Goal: Check status: Check status

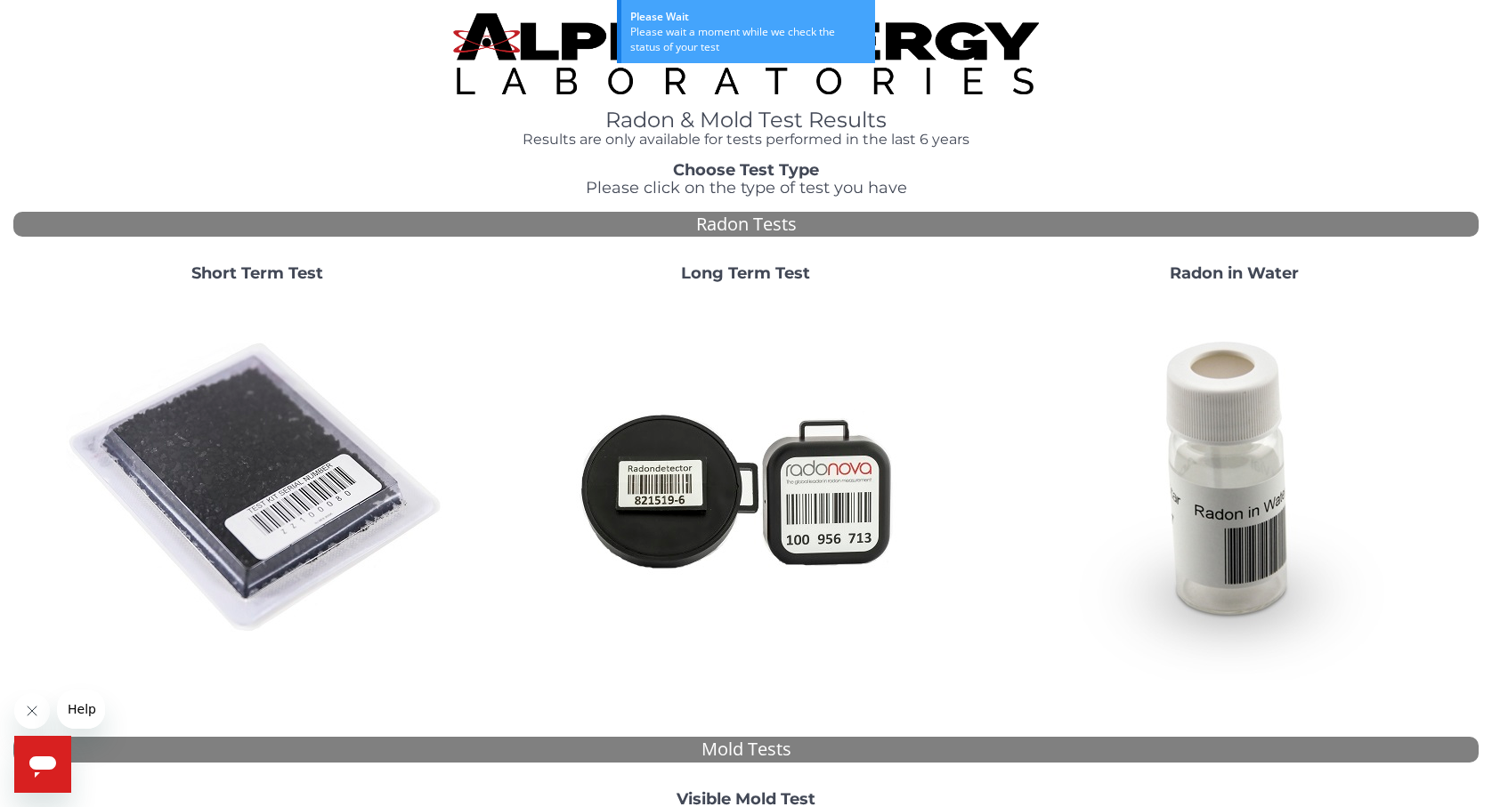
click at [448, 174] on h3 "Choose Test Type Please click on the type of test you have" at bounding box center [745, 180] width 1465 height 36
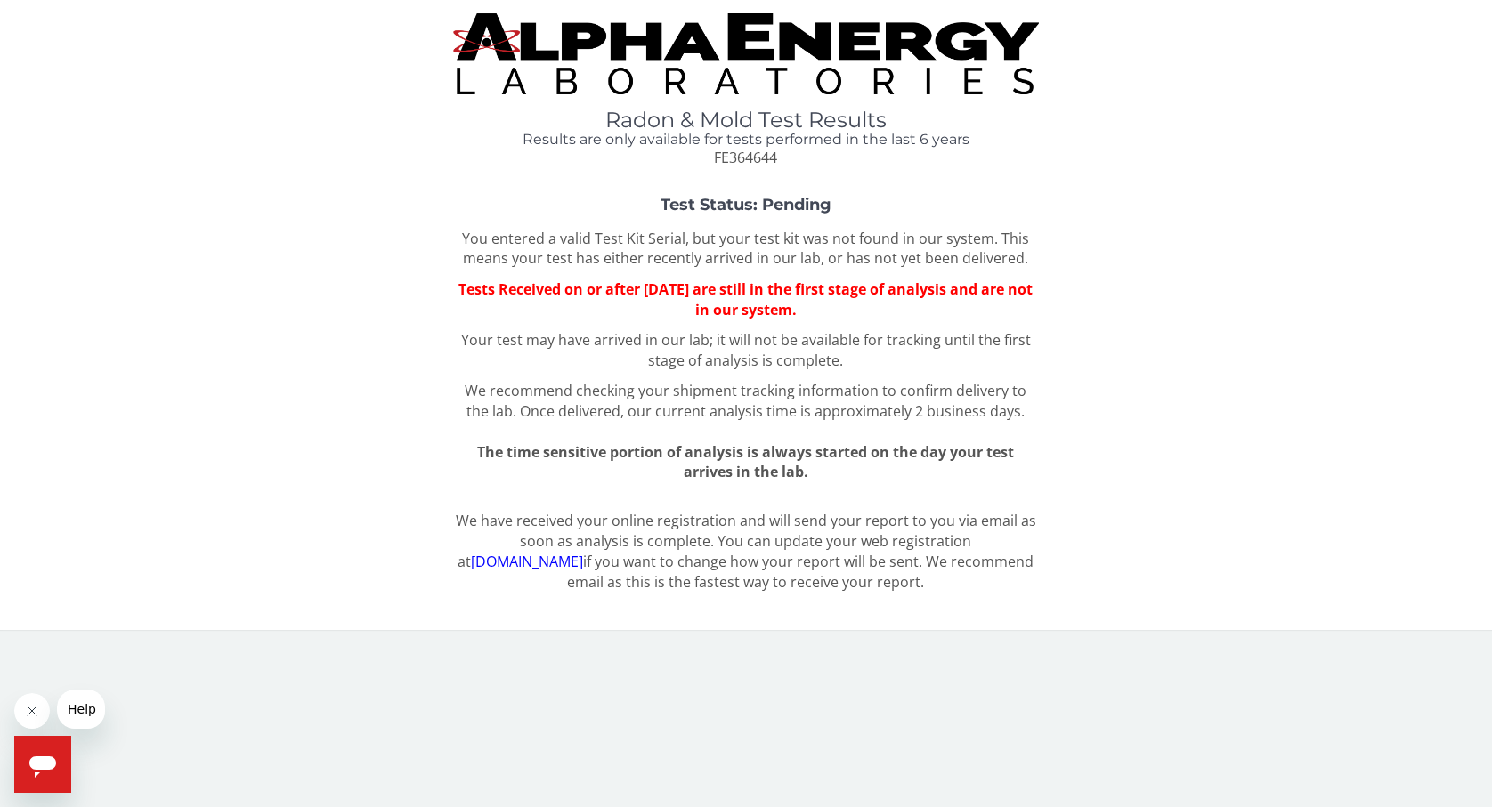
click at [31, 710] on icon "Close message from company" at bounding box center [32, 711] width 9 height 9
click at [386, 379] on div "Test Status: Pending You entered a valid Test Kit Serial, but your test kit was…" at bounding box center [745, 340] width 1465 height 286
click at [1066, 331] on div "Test Status: Pending You entered a valid Test Kit Serial, but your test kit was…" at bounding box center [745, 340] width 1465 height 286
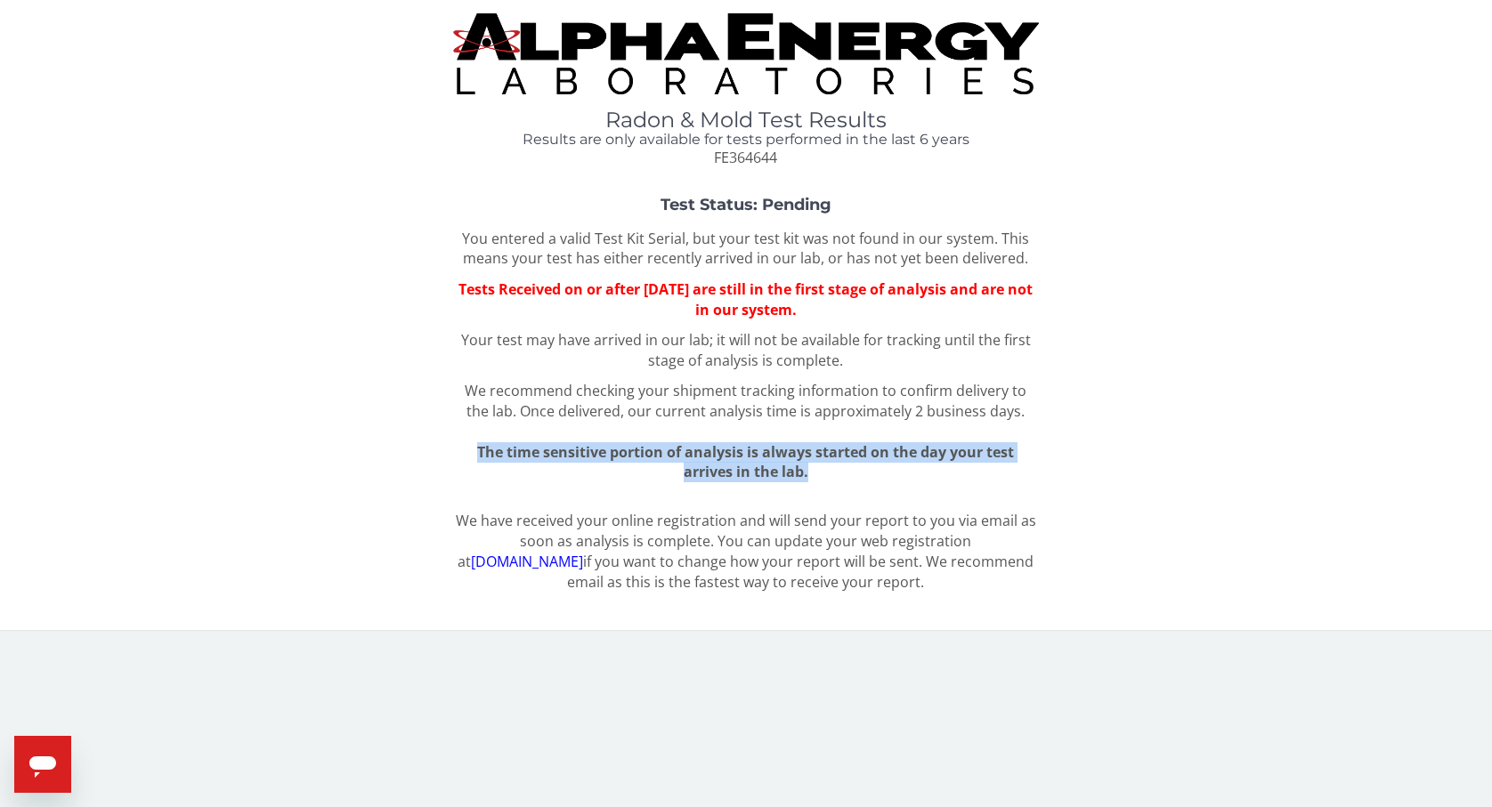
drag, startPoint x: 864, startPoint y: 479, endPoint x: 420, endPoint y: 449, distance: 445.2
click at [420, 449] on div "Test Status: Pending You entered a valid Test Kit Serial, but your test kit was…" at bounding box center [745, 340] width 1465 height 286
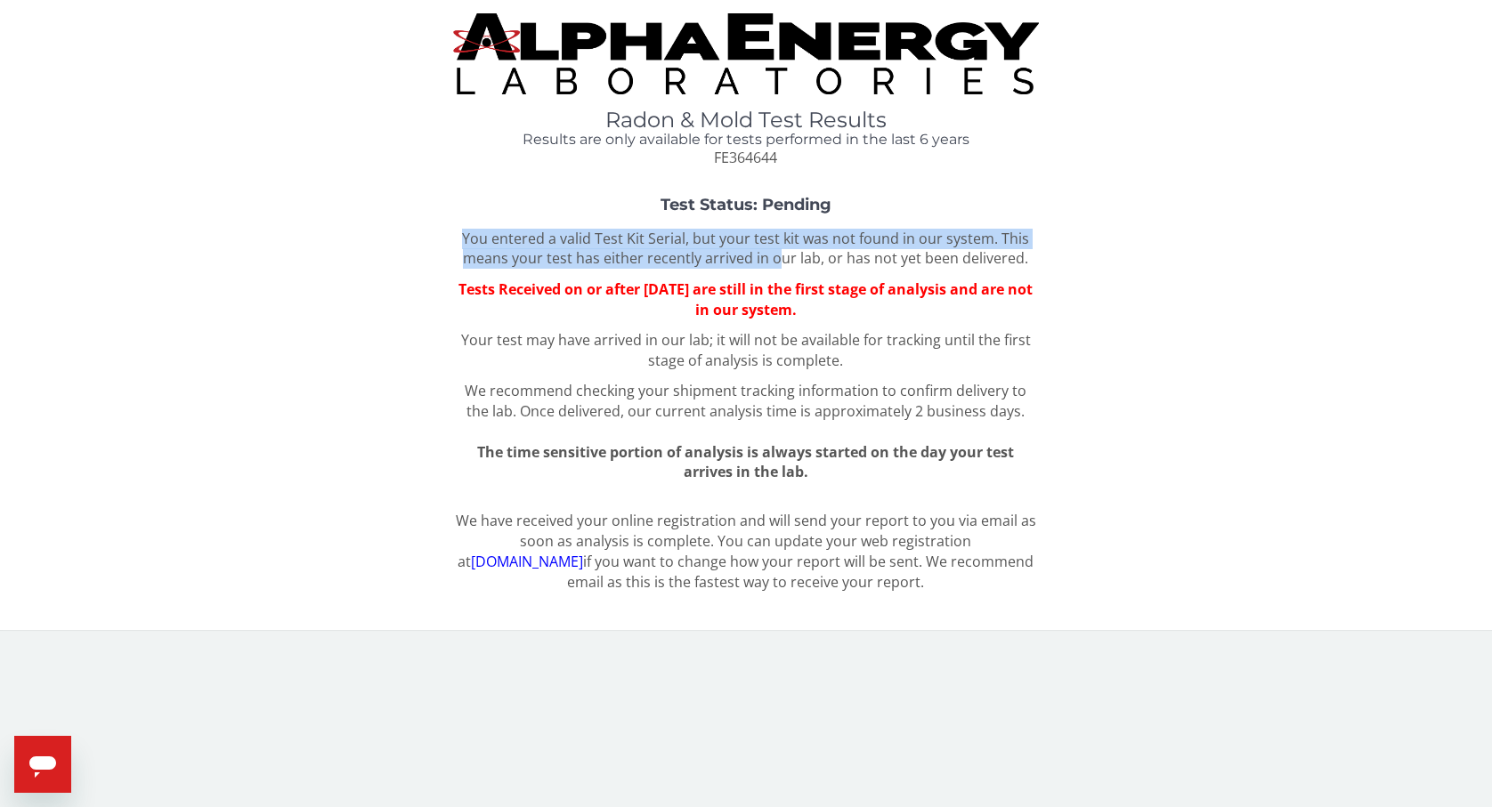
drag, startPoint x: 458, startPoint y: 235, endPoint x: 779, endPoint y: 263, distance: 321.6
click at [779, 263] on p "You entered a valid Test Kit Serial, but your test kit was not found in our sys…" at bounding box center [746, 249] width 586 height 41
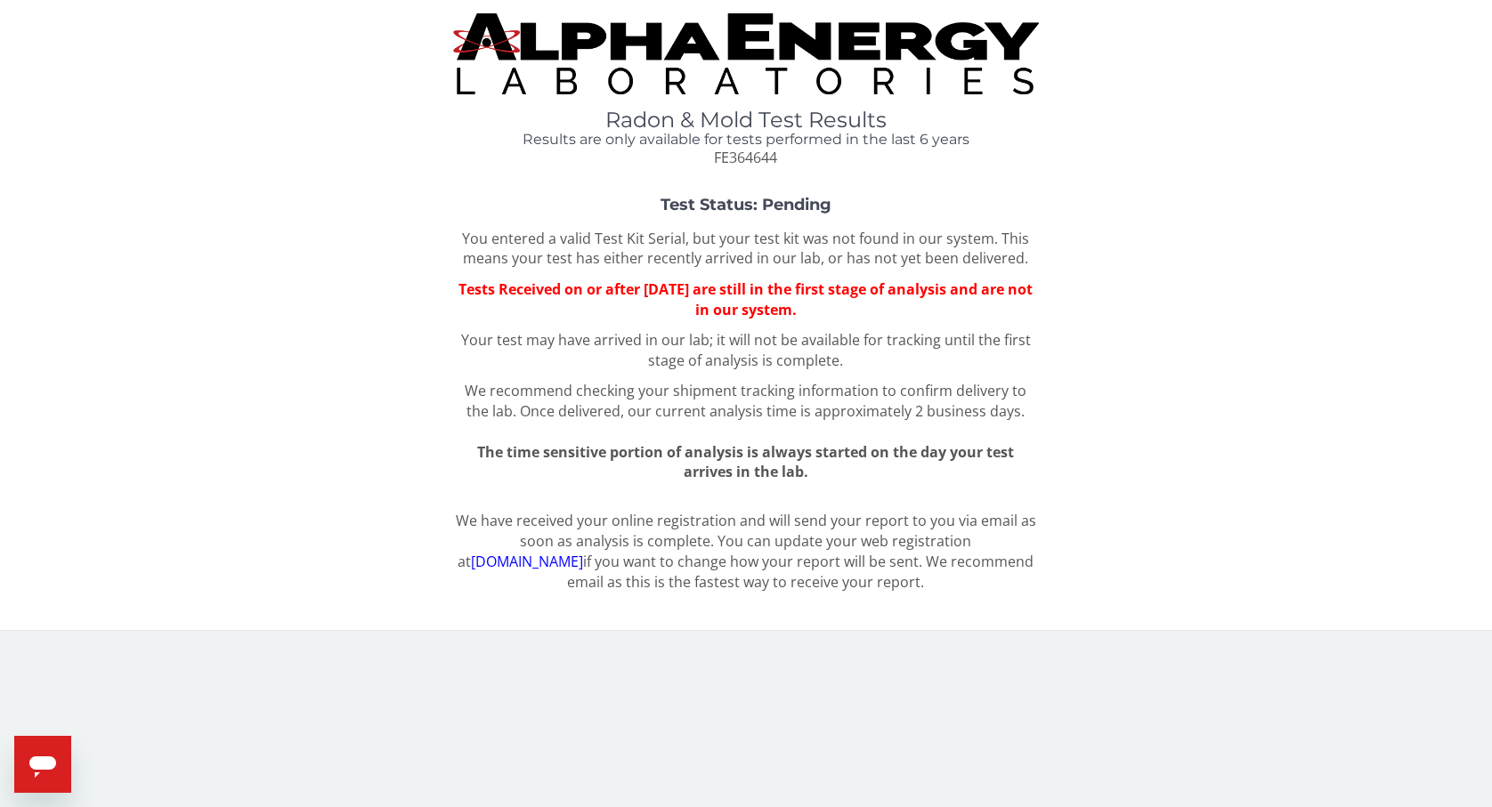
drag, startPoint x: 905, startPoint y: 316, endPoint x: 411, endPoint y: 220, distance: 503.3
click at [411, 220] on div "Test Status: Pending You entered a valid Test Kit Serial, but your test kit was…" at bounding box center [745, 340] width 1465 height 286
click at [411, 221] on div "Test Status: Pending You entered a valid Test Kit Serial, but your test kit was…" at bounding box center [745, 340] width 1465 height 286
click at [533, 150] on div "Radon & Mold Test Results Results are only available for tests performed in the…" at bounding box center [746, 139] width 586 height 60
drag, startPoint x: 515, startPoint y: 139, endPoint x: 725, endPoint y: 139, distance: 209.2
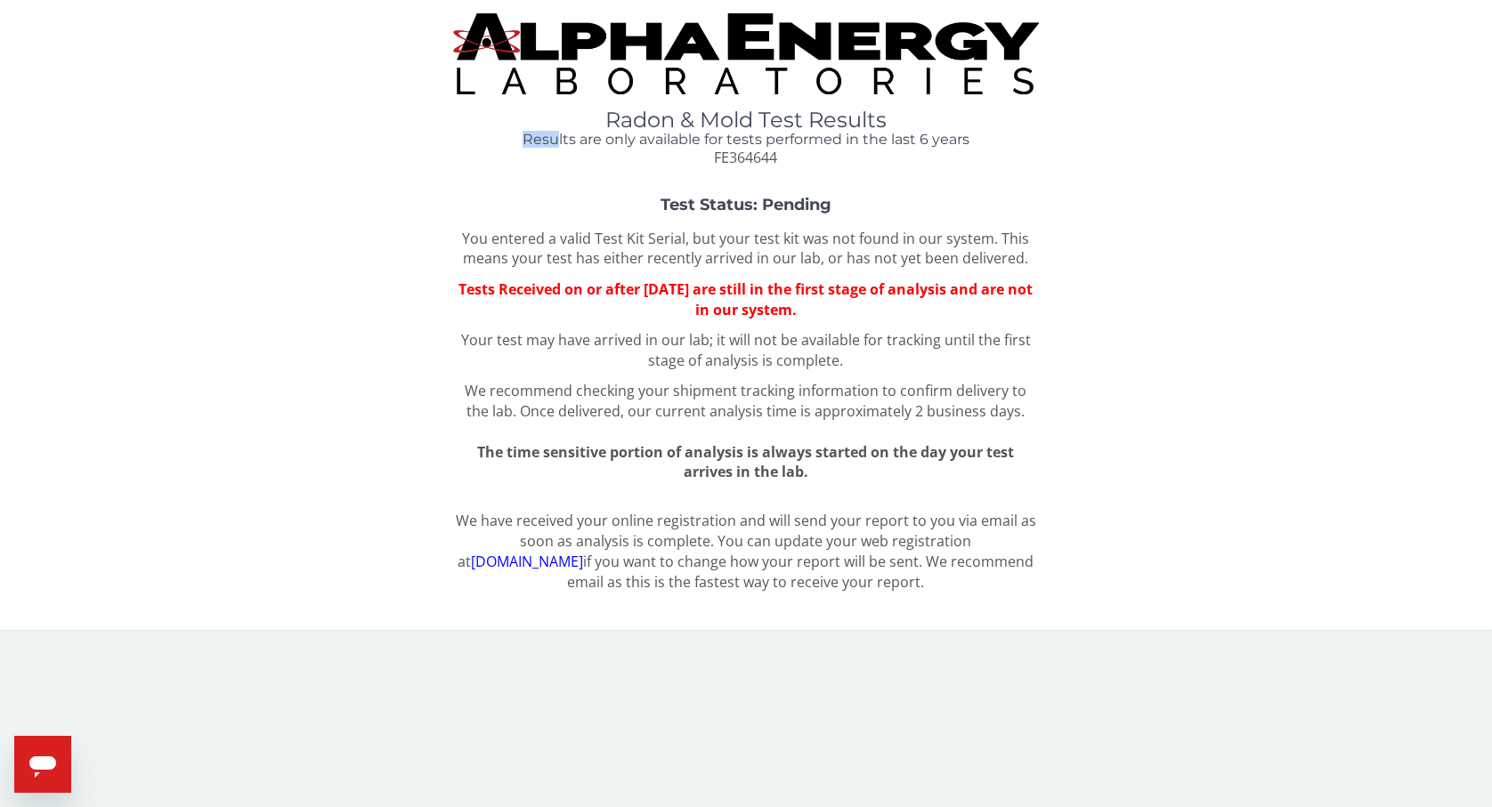
click at [623, 139] on h4 "Results are only available for tests performed in the last 6 years" at bounding box center [746, 140] width 586 height 16
click at [810, 200] on strong "Test Status: Pending" at bounding box center [745, 205] width 171 height 20
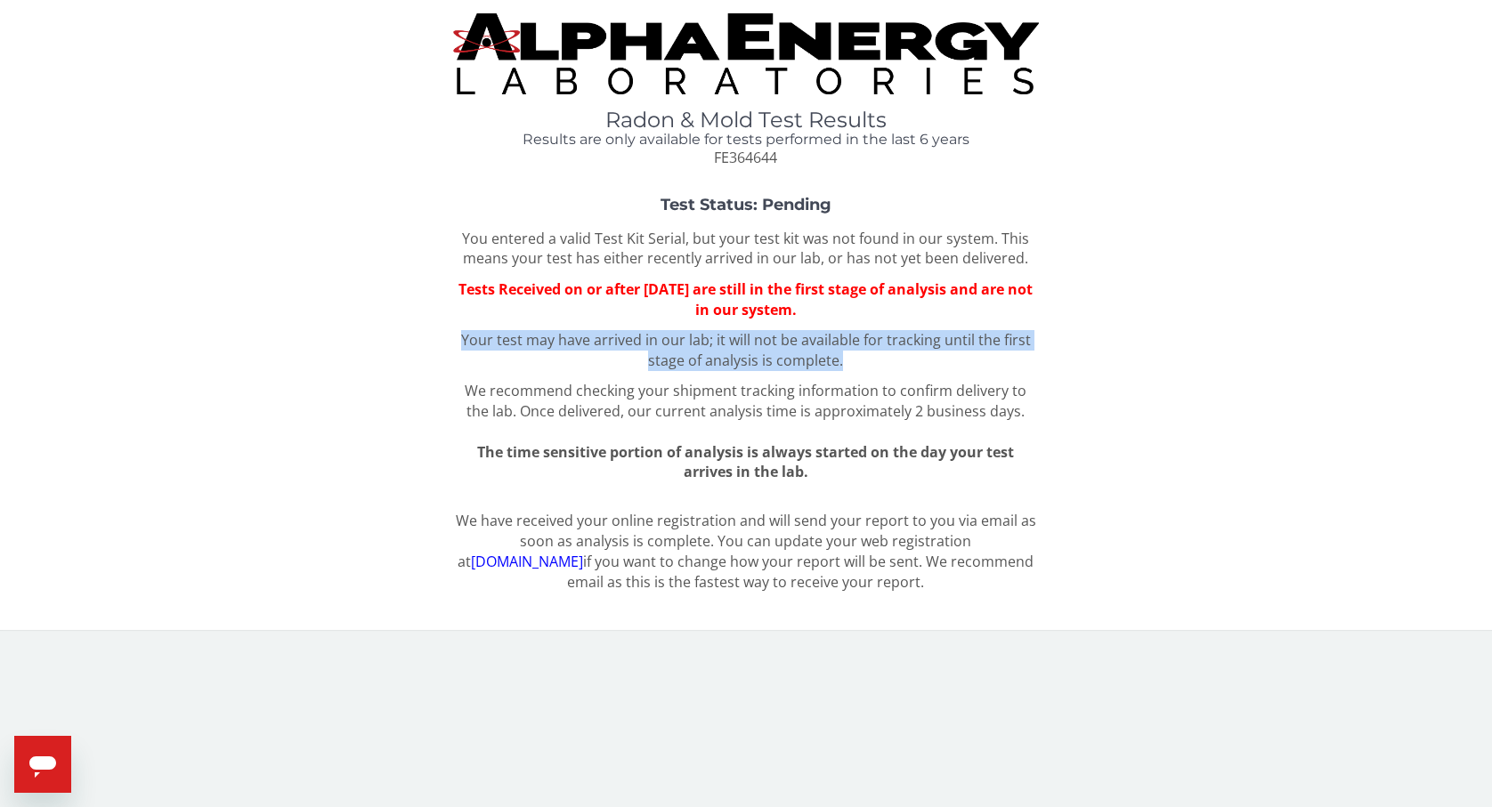
drag, startPoint x: 913, startPoint y: 368, endPoint x: 450, endPoint y: 337, distance: 464.8
click at [450, 337] on div "Test Status: Pending You entered a valid Test Kit Serial, but your test kit was…" at bounding box center [745, 340] width 1465 height 286
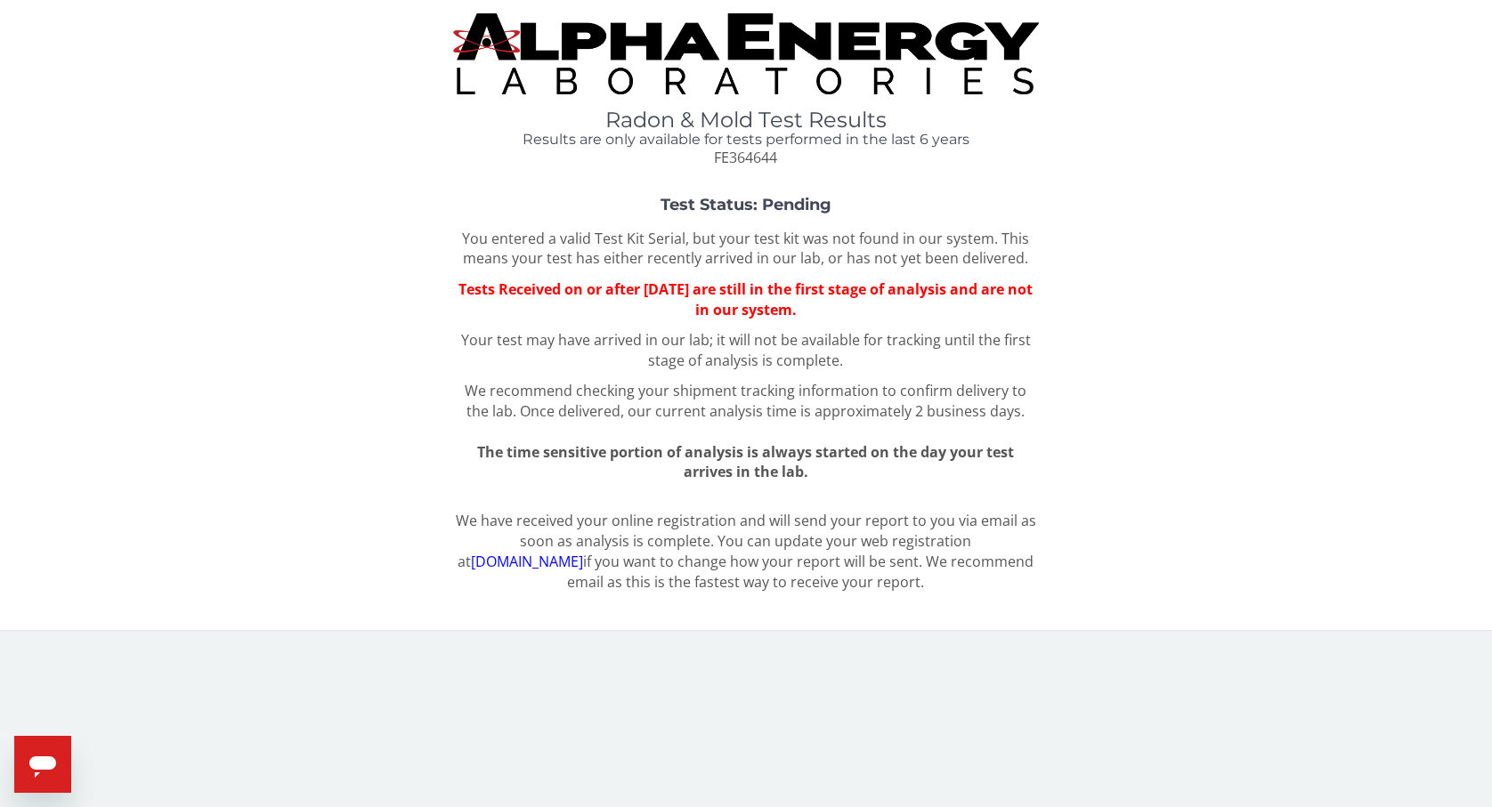
click at [419, 417] on div "Test Status: Pending You entered a valid Test Kit Serial, but your test kit was…" at bounding box center [745, 340] width 1465 height 286
click at [32, 755] on icon "Open messaging window" at bounding box center [43, 765] width 32 height 32
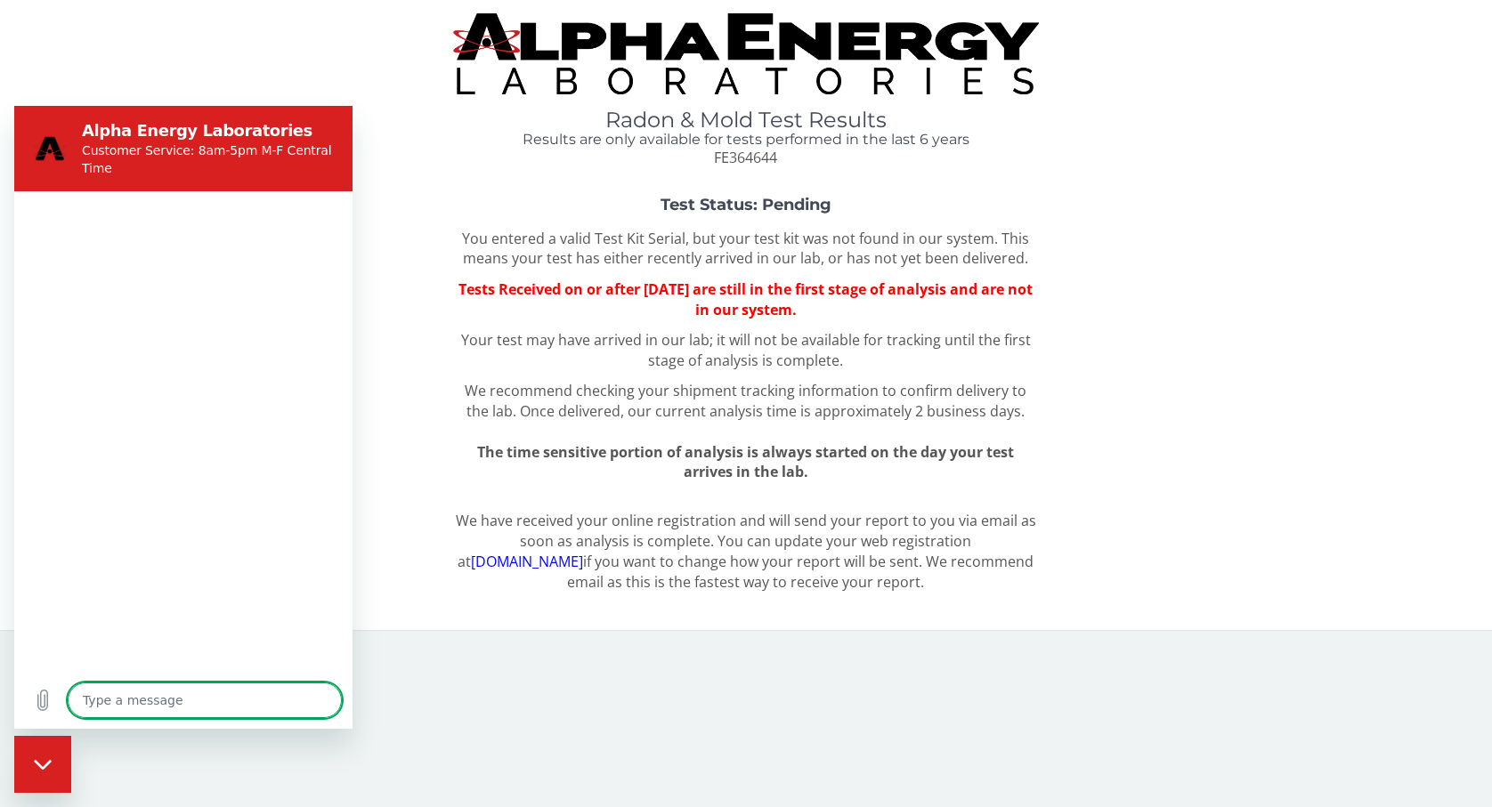
click at [36, 766] on icon "Close messaging window" at bounding box center [43, 765] width 19 height 12
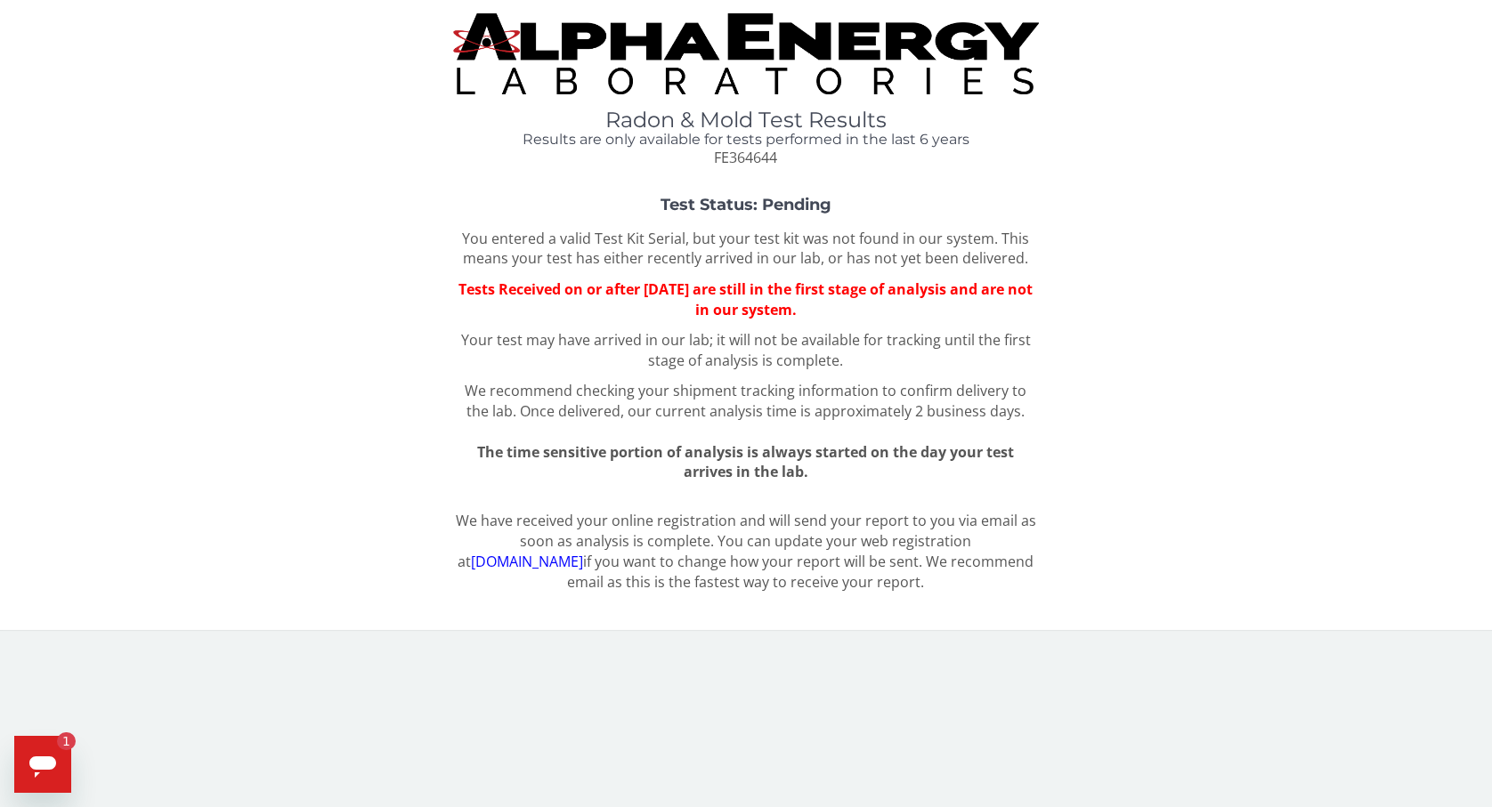
click at [39, 740] on div "Open messaging window, 1 unread message" at bounding box center [42, 764] width 53 height 53
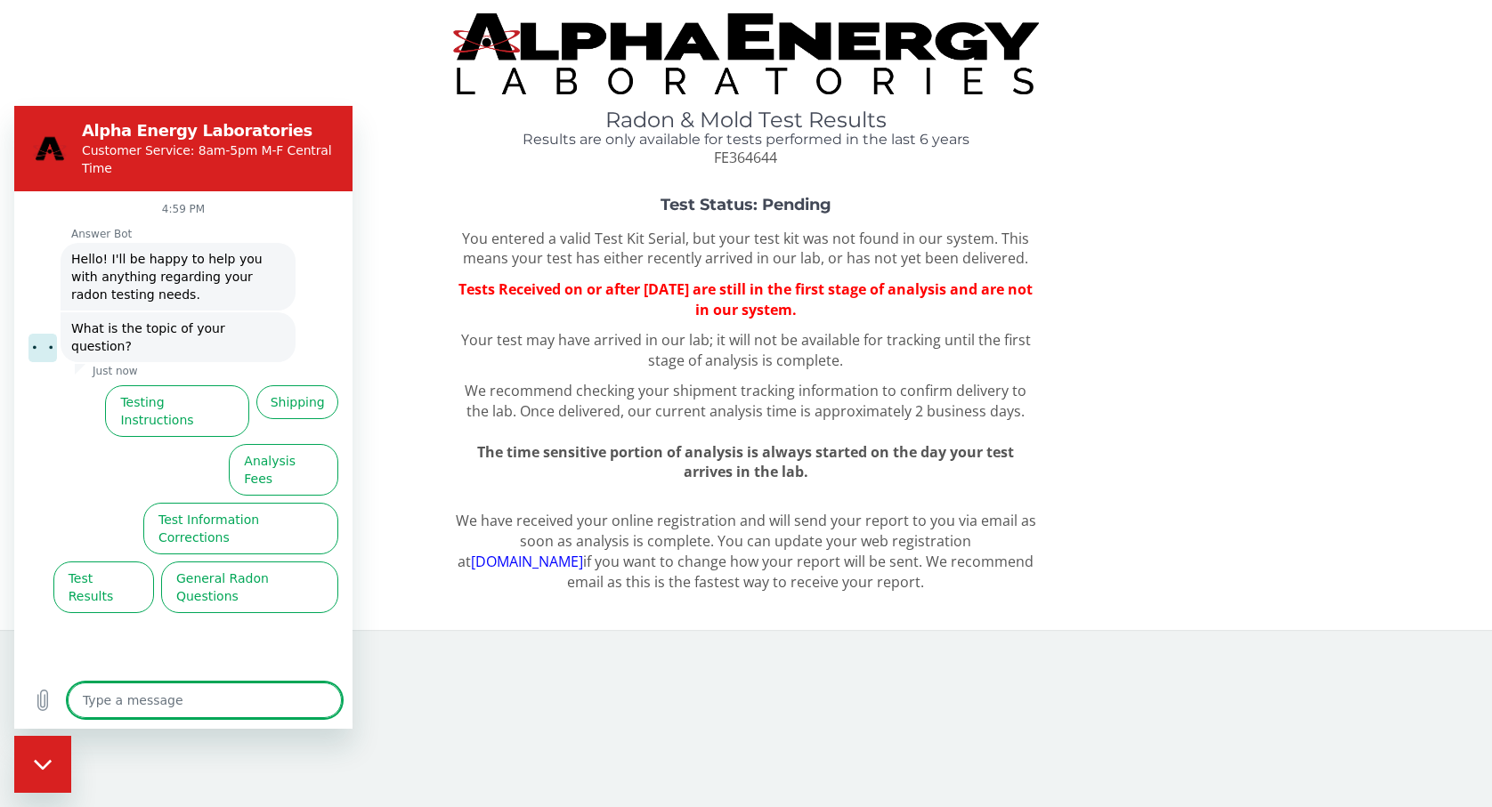
click at [46, 765] on icon "Close messaging window" at bounding box center [42, 764] width 18 height 10
type textarea "x"
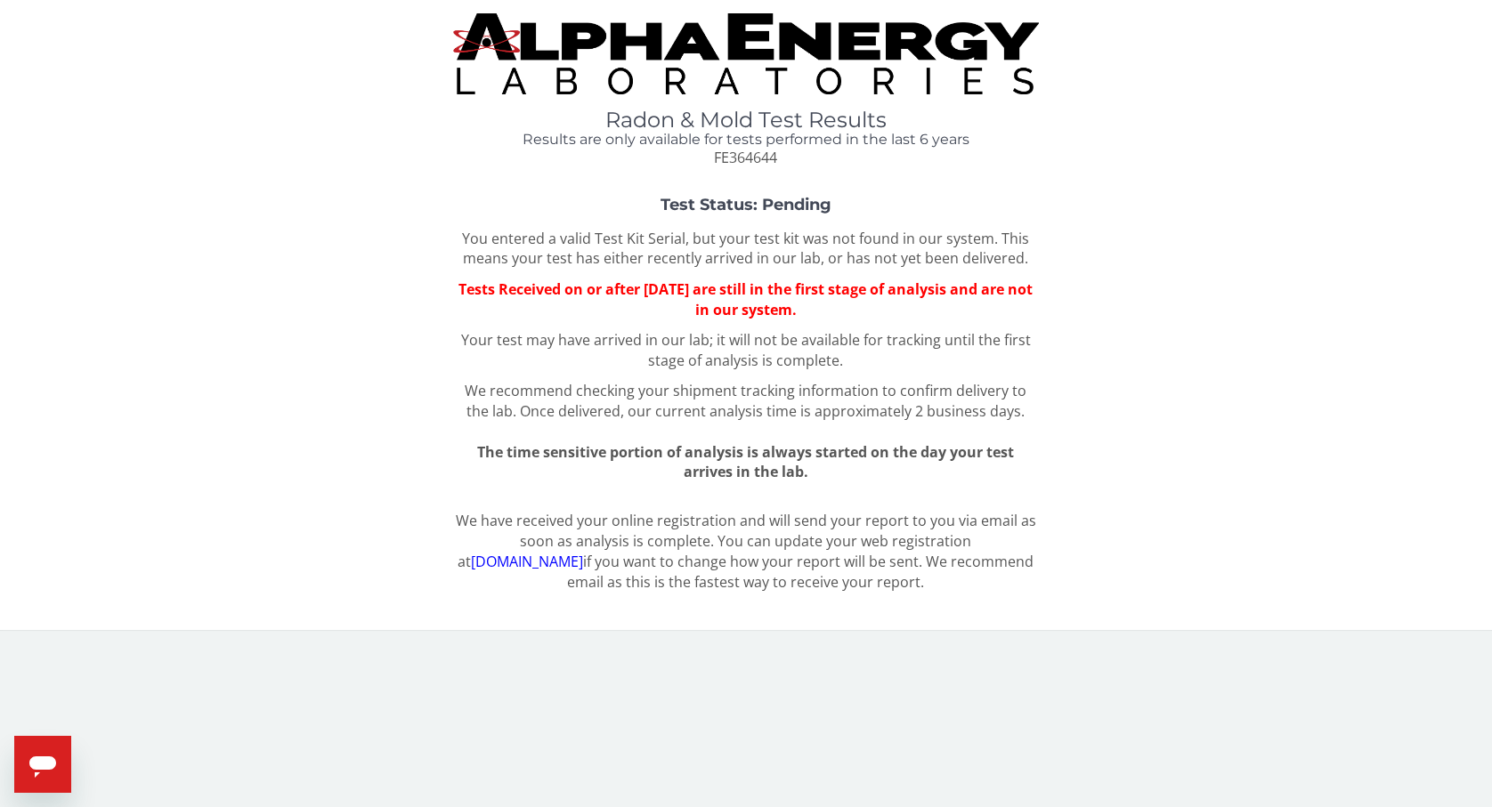
drag, startPoint x: 660, startPoint y: 173, endPoint x: 920, endPoint y: 173, distance: 260.8
click at [920, 173] on div "Radon & Mold Test Results Results are only available for tests performed in the…" at bounding box center [745, 307] width 1465 height 589
click at [1177, 367] on div "Test Status: Pending You entered a valid Test Kit Serial, but your test kit was…" at bounding box center [745, 340] width 1465 height 286
